Goal: Information Seeking & Learning: Learn about a topic

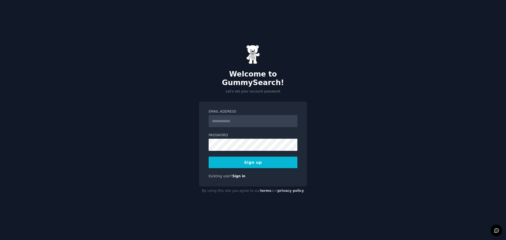
click at [251, 116] on input "Email Address" at bounding box center [252, 121] width 89 height 12
type input "**********"
click at [256, 157] on button "Sign up" at bounding box center [252, 163] width 89 height 12
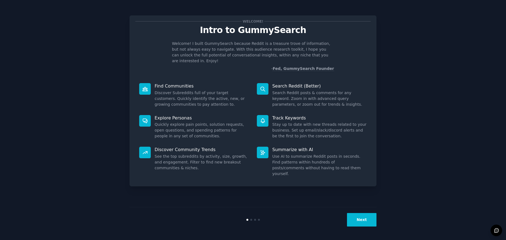
click at [362, 214] on button "Next" at bounding box center [361, 219] width 29 height 13
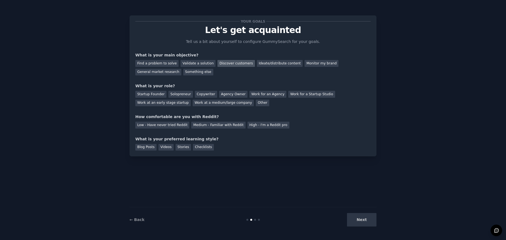
click at [225, 63] on div "Discover customers" at bounding box center [235, 63] width 37 height 7
click at [156, 72] on div "General market research" at bounding box center [158, 72] width 46 height 7
click at [146, 94] on div "Startup Founder" at bounding box center [150, 94] width 31 height 7
click at [183, 93] on div "Solopreneur" at bounding box center [180, 94] width 24 height 7
click at [211, 126] on div "Medium - Familiar with Reddit" at bounding box center [218, 125] width 54 height 7
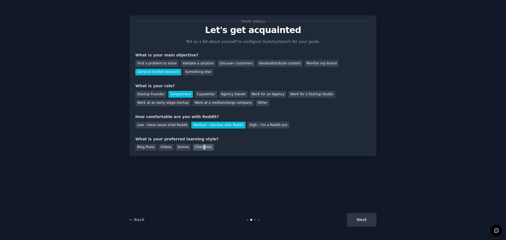
click at [203, 147] on div "Checklists" at bounding box center [203, 147] width 21 height 7
click at [358, 221] on button "Next" at bounding box center [361, 219] width 29 height 13
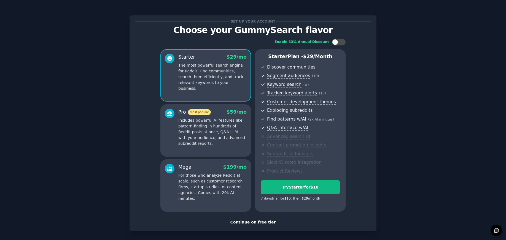
click at [250, 222] on div "Continue on free tier" at bounding box center [252, 222] width 235 height 6
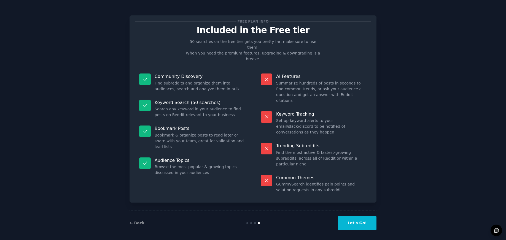
click at [360, 220] on button "Let's Go!" at bounding box center [357, 222] width 39 height 13
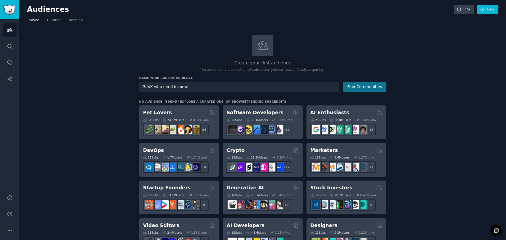
type input "GenX who need income"
click at [361, 84] on button "Find Communities" at bounding box center [364, 87] width 43 height 10
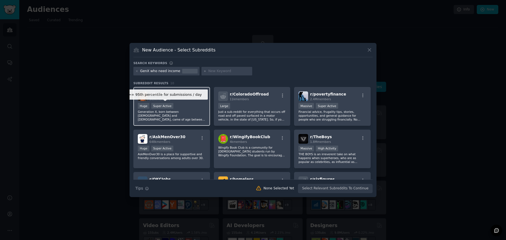
click at [171, 109] on div "Super Active" at bounding box center [162, 106] width 22 height 6
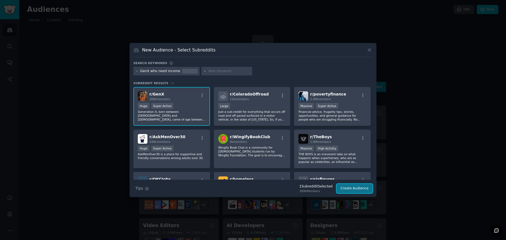
click at [348, 189] on button "Create Audience" at bounding box center [354, 188] width 36 height 9
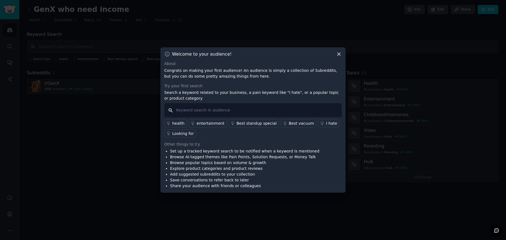
click at [188, 111] on input "text" at bounding box center [252, 110] width 177 height 14
type input "Need additional income"
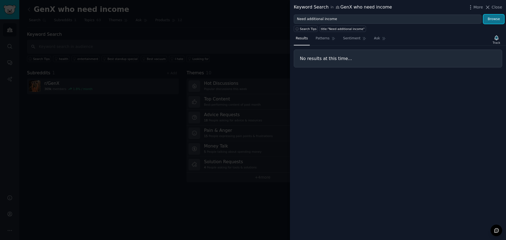
click at [495, 18] on button "Browse" at bounding box center [493, 19] width 21 height 9
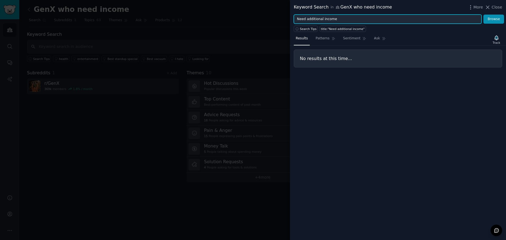
drag, startPoint x: 337, startPoint y: 20, endPoint x: 264, endPoint y: 20, distance: 73.5
click at [264, 20] on div "Keyword Search in GenX who need income More Close Need additional income Browse…" at bounding box center [253, 120] width 506 height 240
type input "I hate"
click at [483, 15] on button "Browse" at bounding box center [493, 19] width 21 height 9
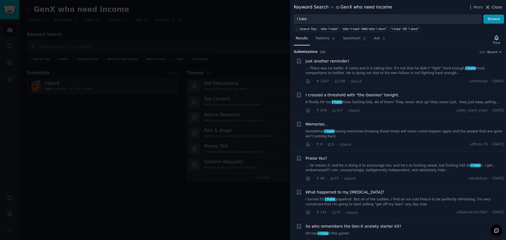
click at [487, 6] on icon at bounding box center [487, 7] width 6 height 6
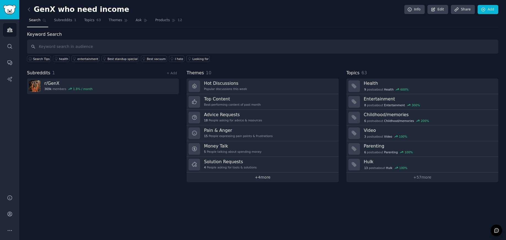
click at [265, 179] on link "+ 4 more" at bounding box center [262, 178] width 152 height 10
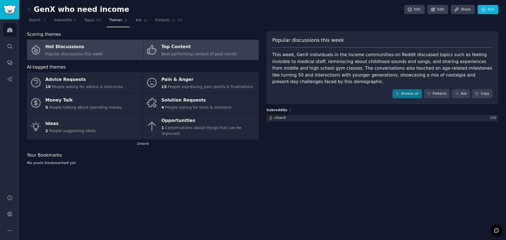
click at [200, 53] on span "Best-performing content of past month" at bounding box center [198, 54] width 75 height 4
